Goal: Check status: Check status

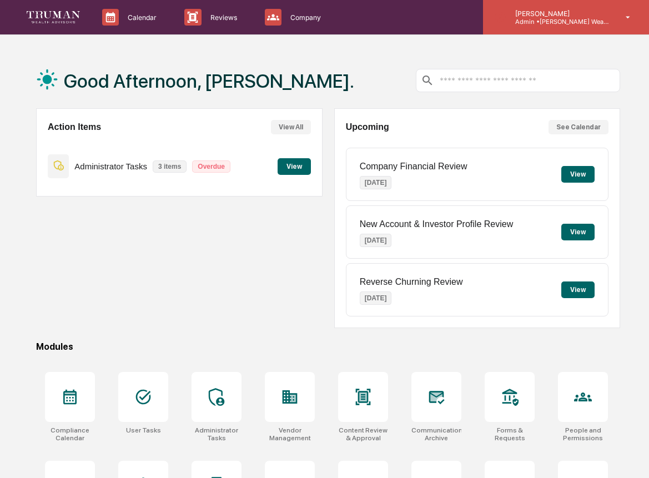
click at [551, 20] on p "Admin • [PERSON_NAME] Wealth" at bounding box center [557, 22] width 103 height 8
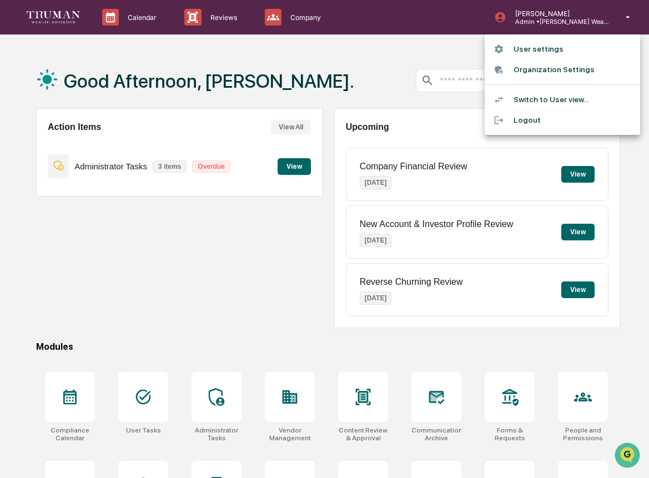
click at [528, 49] on li "User settings" at bounding box center [561, 49] width 155 height 21
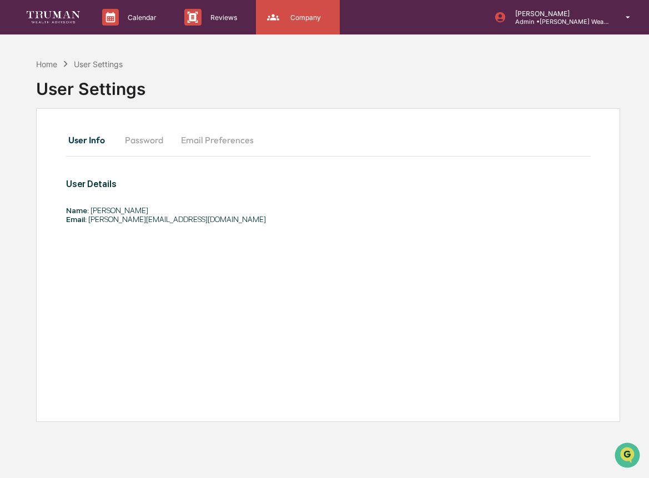
click at [291, 27] on div "Company People, Data, Settings" at bounding box center [298, 17] width 84 height 34
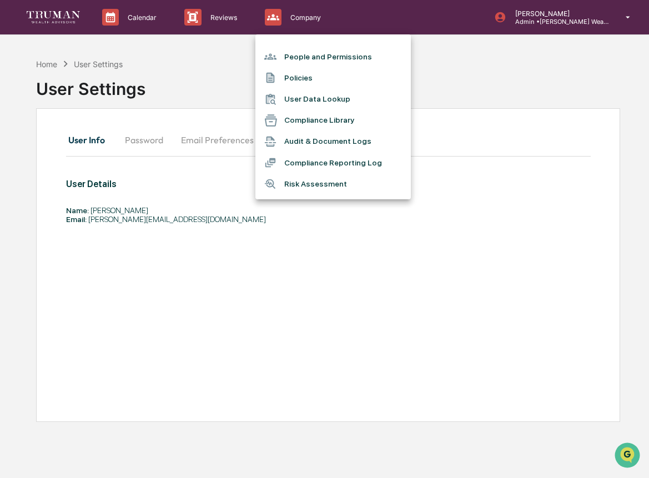
click at [567, 18] on div at bounding box center [324, 239] width 649 height 478
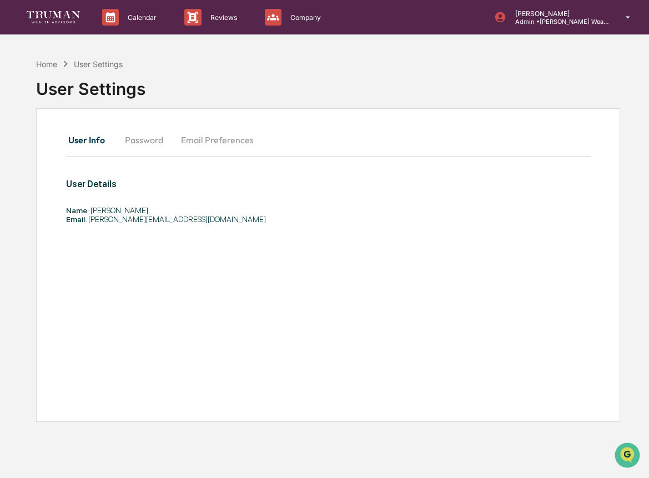
click at [567, 18] on div "People and Permissions Policies User Data Lookup Compliance Library Audit & Doc…" at bounding box center [324, 239] width 649 height 478
click at [567, 18] on p "Admin • [PERSON_NAME] Wealth" at bounding box center [557, 22] width 103 height 8
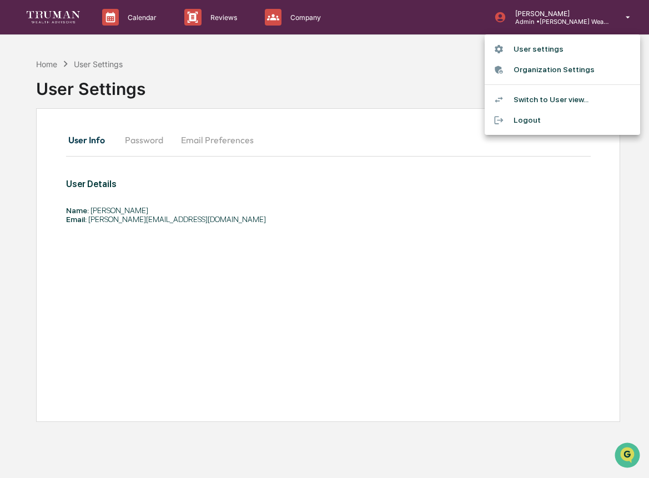
click at [524, 102] on li "Switch to User view..." at bounding box center [561, 99] width 155 height 21
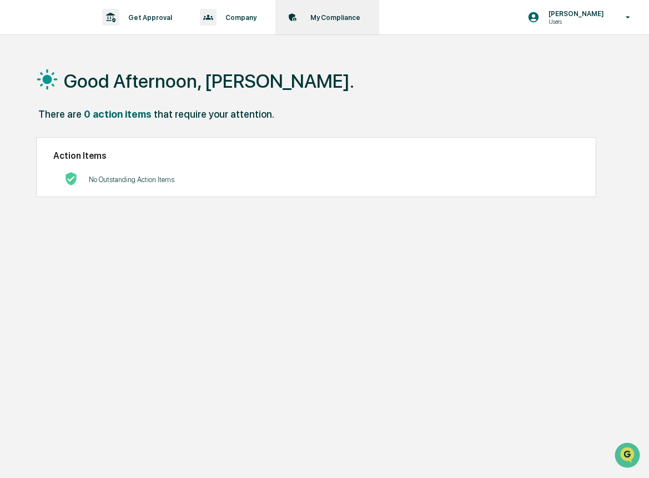
click at [329, 19] on p "My Compliance" at bounding box center [333, 17] width 64 height 8
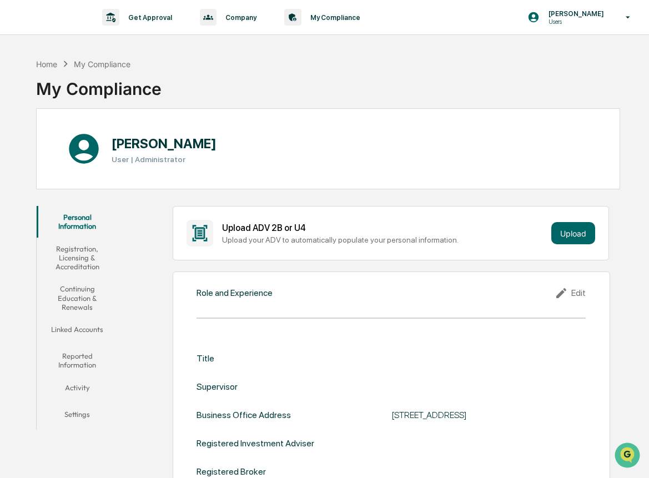
click at [85, 323] on button "Linked Accounts" at bounding box center [77, 331] width 81 height 27
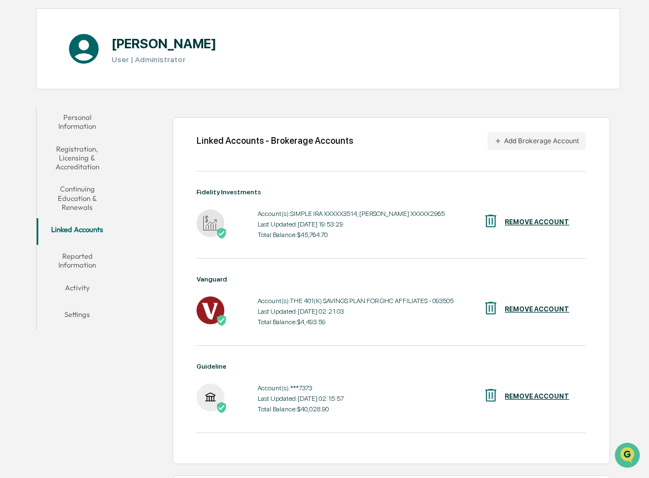
scroll to position [196, 0]
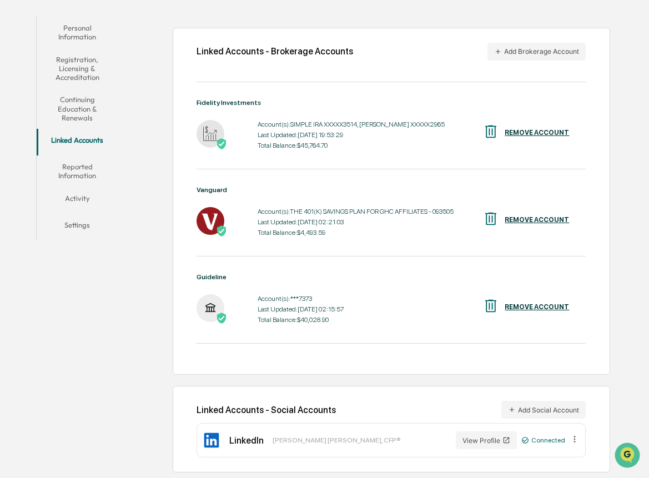
click at [321, 321] on div "Total Balance: $40,028.90" at bounding box center [300, 320] width 86 height 8
click at [314, 234] on div "Account(s): THE 401(K) SAVINGS PLAN FOR GHC AFFILIATES - 093505 Last Updated: […" at bounding box center [355, 222] width 196 height 34
click at [314, 234] on div "Total Balance: $4,493.59" at bounding box center [355, 233] width 196 height 8
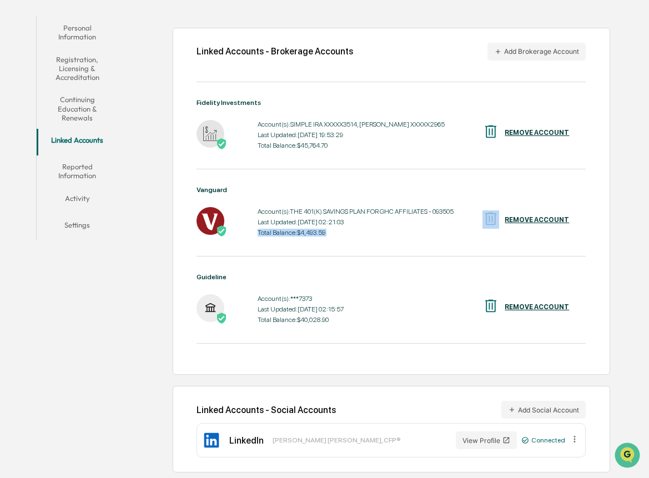
click at [314, 234] on div "Total Balance: $4,493.59" at bounding box center [355, 233] width 196 height 8
click at [329, 142] on div "Total Balance: $45,764.70" at bounding box center [350, 146] width 187 height 8
click at [316, 229] on div "Total Balance: $4,493.59" at bounding box center [355, 233] width 196 height 8
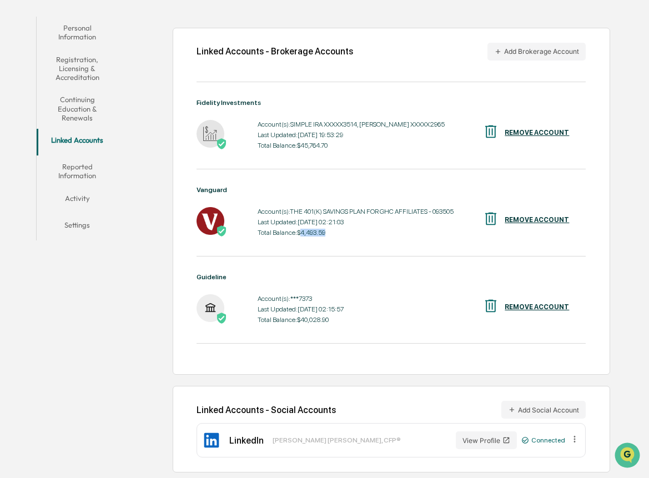
click at [316, 229] on div "Total Balance: $4,493.59" at bounding box center [355, 233] width 196 height 8
click at [316, 316] on div "Total Balance: $40,028.90" at bounding box center [300, 320] width 86 height 8
